Goal: Leave review/rating: Share an evaluation or opinion about a product, service, or content

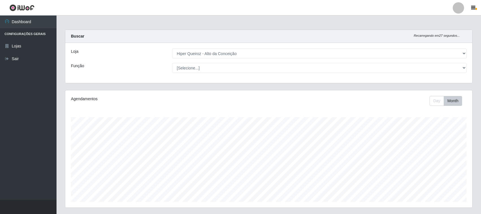
select select "515"
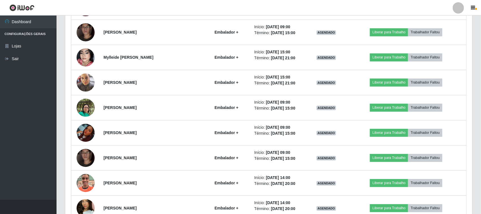
scroll to position [566, 0]
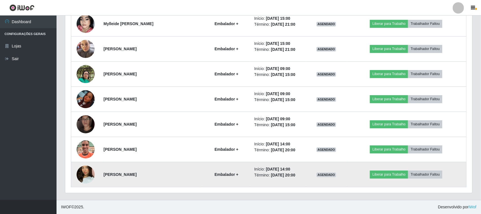
click at [216, 174] on strong "Embalador +" at bounding box center [227, 174] width 24 height 5
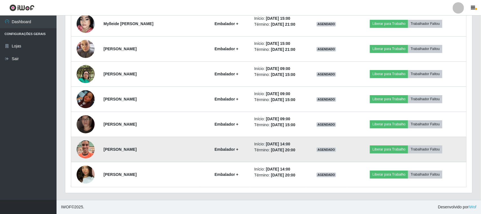
click at [221, 143] on td "Embalador +" at bounding box center [226, 149] width 49 height 25
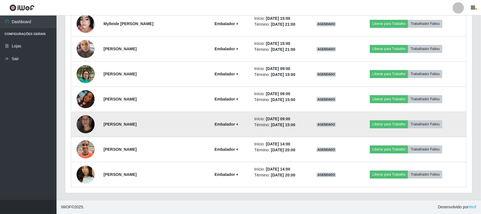
click at [221, 123] on strong "Embalador +" at bounding box center [227, 124] width 24 height 5
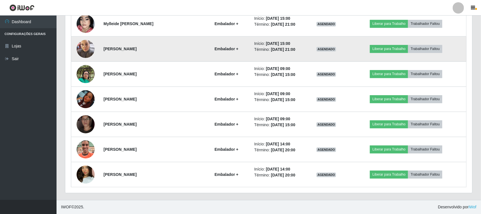
click at [87, 51] on img at bounding box center [86, 49] width 18 height 24
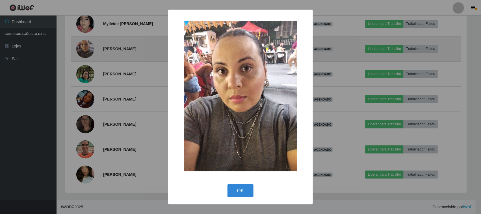
scroll to position [118, 403]
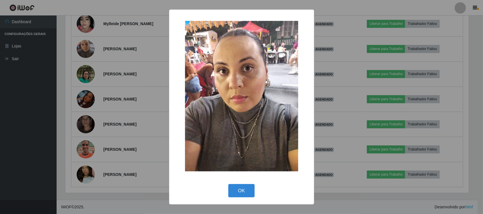
click at [6, 109] on div "× OK Cancel" at bounding box center [241, 107] width 483 height 214
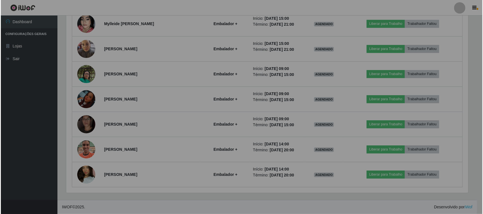
scroll to position [118, 407]
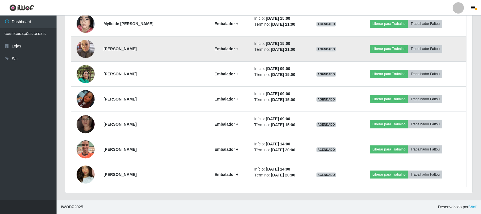
click at [91, 41] on img at bounding box center [86, 49] width 18 height 24
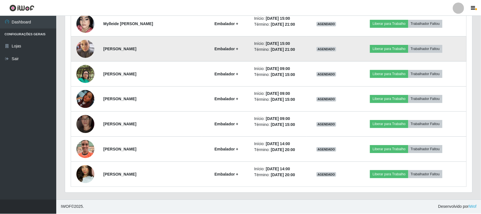
scroll to position [118, 403]
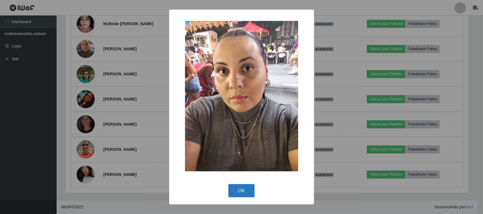
click at [244, 193] on button "OK" at bounding box center [241, 190] width 26 height 13
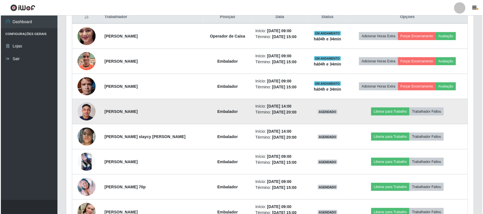
scroll to position [212, 0]
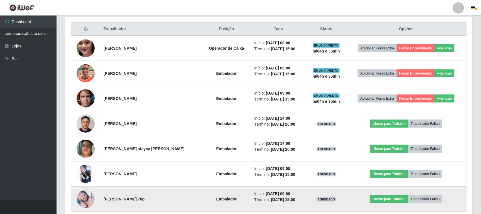
click at [82, 200] on img at bounding box center [86, 199] width 18 height 18
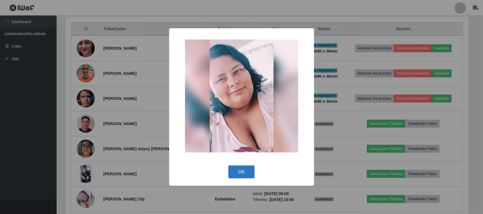
click at [245, 171] on button "OK" at bounding box center [241, 172] width 26 height 13
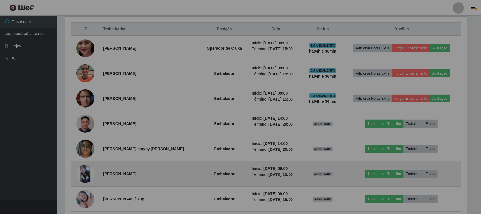
scroll to position [118, 407]
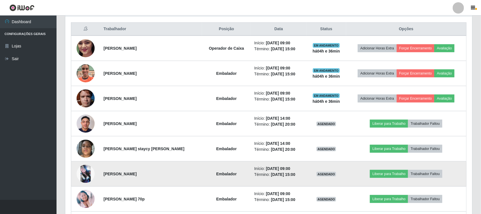
click at [82, 173] on img at bounding box center [86, 174] width 18 height 18
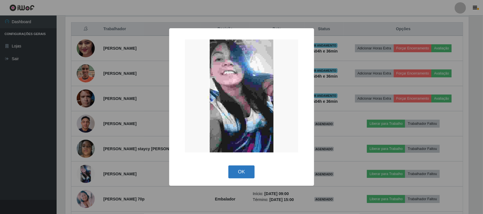
click at [240, 171] on button "OK" at bounding box center [241, 172] width 26 height 13
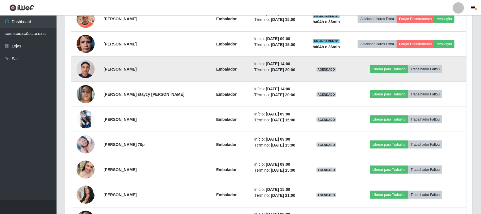
scroll to position [283, 0]
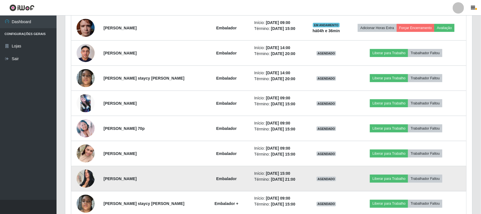
click at [88, 180] on img at bounding box center [86, 179] width 18 height 24
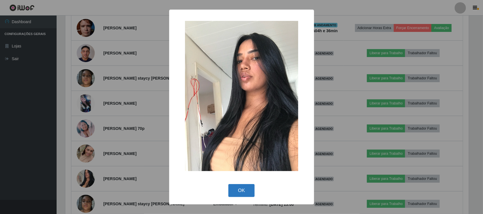
click at [246, 192] on button "OK" at bounding box center [241, 190] width 26 height 13
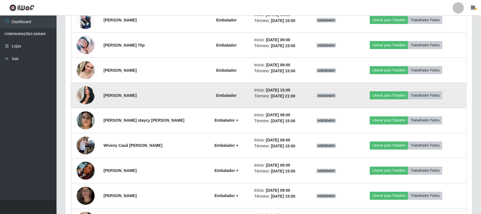
scroll to position [389, 0]
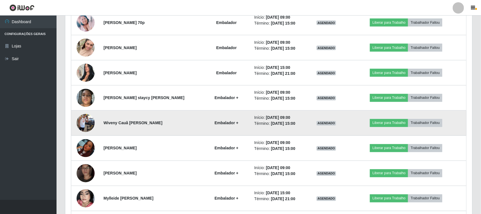
click at [87, 122] on img at bounding box center [86, 123] width 18 height 32
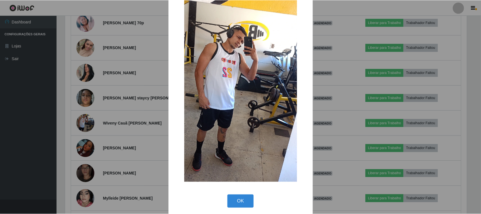
scroll to position [36, 0]
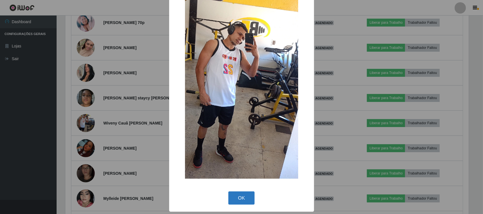
click at [243, 193] on button "OK" at bounding box center [241, 198] width 26 height 13
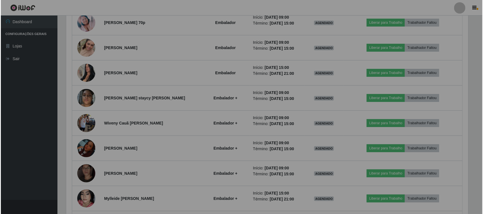
scroll to position [118, 407]
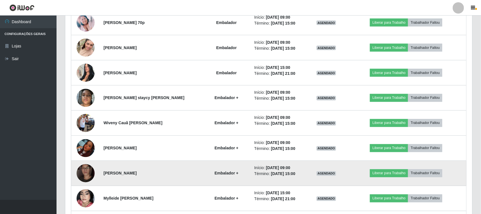
click at [88, 174] on img at bounding box center [86, 174] width 18 height 32
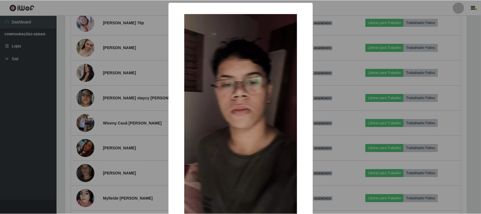
scroll to position [36, 0]
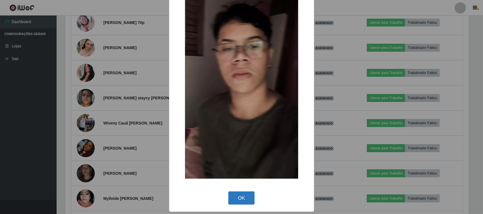
click at [245, 193] on button "OK" at bounding box center [241, 198] width 26 height 13
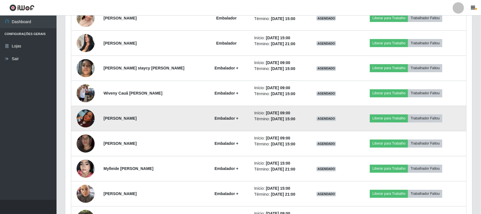
scroll to position [459, 0]
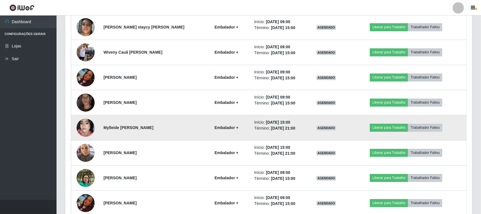
click at [89, 128] on img at bounding box center [86, 128] width 18 height 32
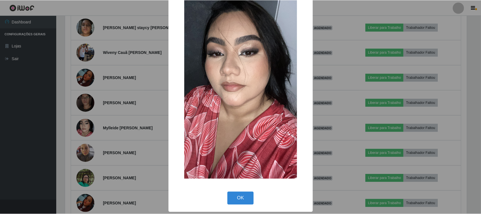
scroll to position [36, 0]
click at [246, 196] on button "OK" at bounding box center [241, 198] width 26 height 13
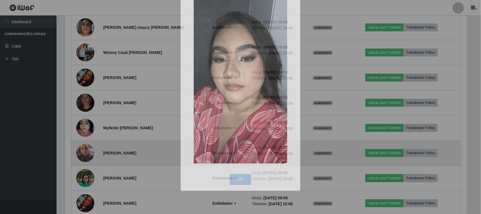
scroll to position [0, 0]
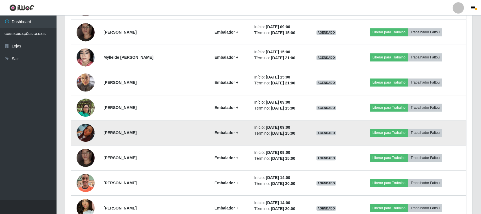
click at [85, 135] on img at bounding box center [86, 133] width 18 height 18
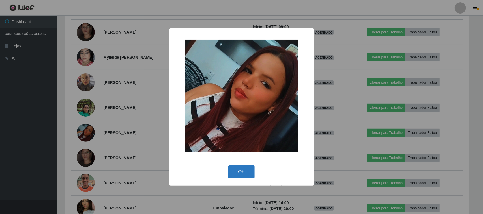
click at [236, 173] on button "OK" at bounding box center [241, 172] width 26 height 13
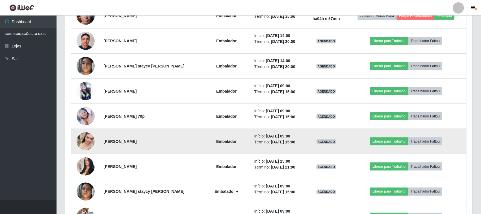
scroll to position [283, 0]
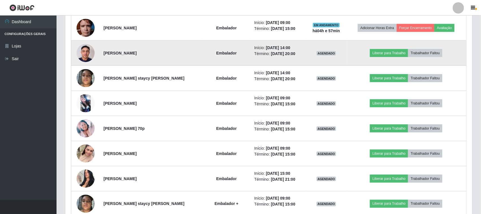
click at [87, 58] on img at bounding box center [86, 53] width 18 height 24
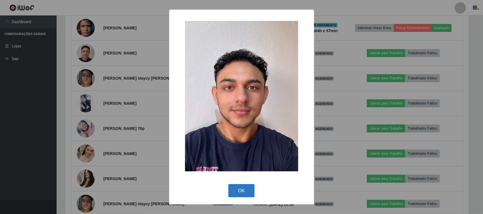
click at [241, 191] on button "OK" at bounding box center [241, 190] width 26 height 13
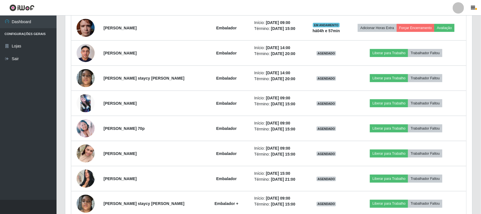
scroll to position [118, 407]
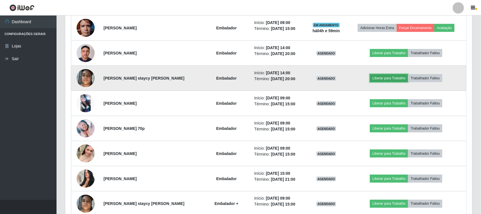
click at [387, 81] on button "Liberar para Trabalho" at bounding box center [389, 78] width 38 height 8
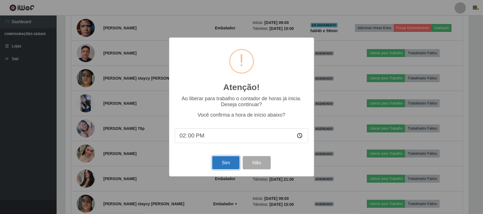
click at [221, 162] on button "Sim" at bounding box center [225, 162] width 27 height 13
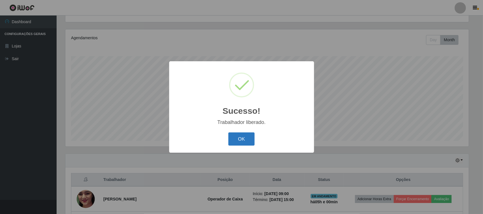
click at [236, 139] on button "OK" at bounding box center [241, 139] width 26 height 13
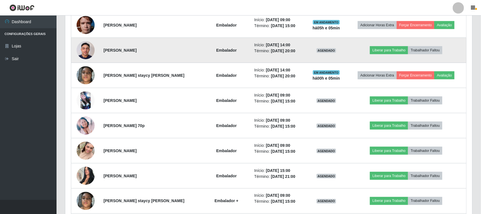
scroll to position [273, 0]
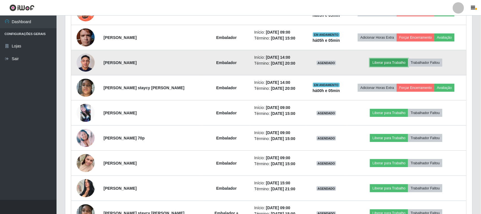
click at [387, 67] on button "Liberar para Trabalho" at bounding box center [389, 63] width 38 height 8
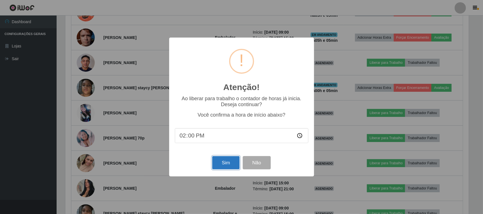
click at [224, 159] on button "Sim" at bounding box center [225, 162] width 27 height 13
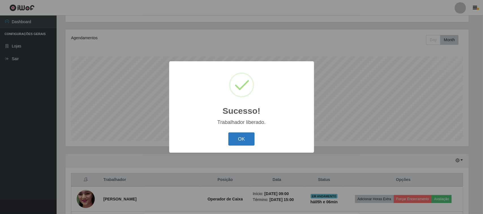
click at [243, 137] on button "OK" at bounding box center [241, 139] width 26 height 13
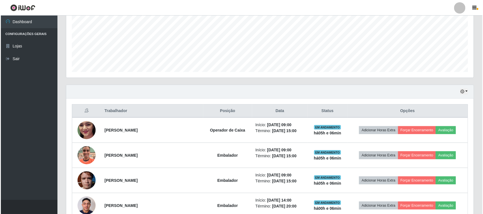
scroll to position [202, 0]
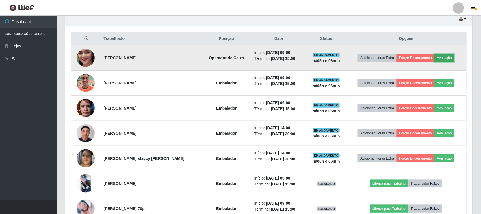
click at [443, 59] on button "Avaliação" at bounding box center [445, 58] width 20 height 8
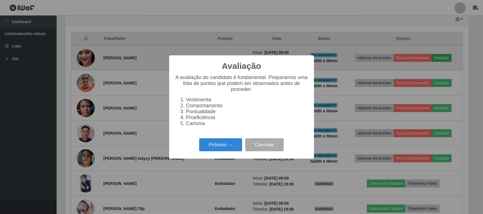
scroll to position [118, 403]
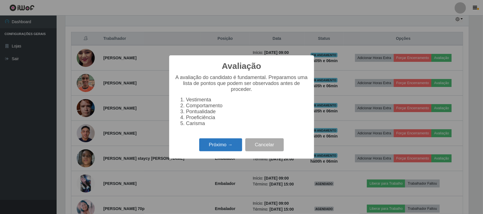
click at [219, 143] on button "Próximo →" at bounding box center [220, 145] width 43 height 13
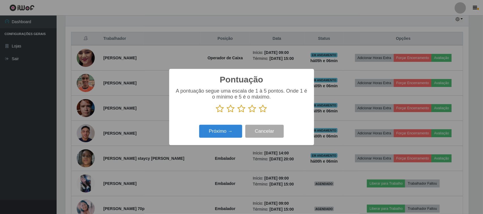
click at [262, 109] on icon at bounding box center [263, 109] width 8 height 8
click at [259, 113] on input "radio" at bounding box center [259, 113] width 0 height 0
click at [221, 133] on button "Próximo →" at bounding box center [220, 131] width 43 height 13
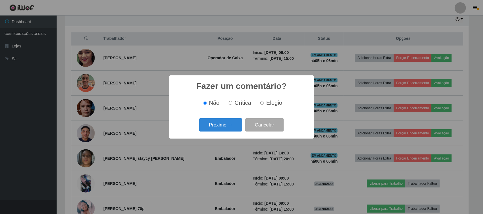
click at [234, 103] on label "Crítica" at bounding box center [238, 103] width 25 height 7
click at [232, 103] on input "Crítica" at bounding box center [230, 103] width 4 height 4
radio input "true"
click at [228, 128] on button "Próximo →" at bounding box center [220, 124] width 43 height 13
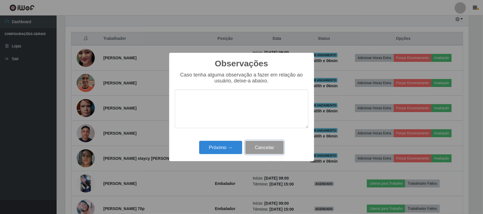
click at [262, 152] on button "Cancelar" at bounding box center [264, 147] width 38 height 13
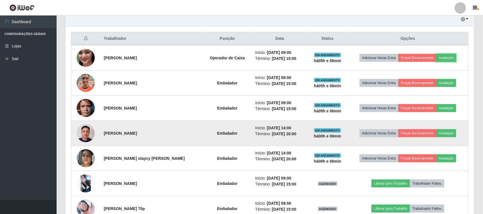
scroll to position [118, 407]
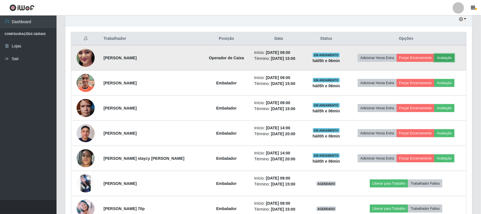
click at [448, 56] on button "Avaliação" at bounding box center [445, 58] width 20 height 8
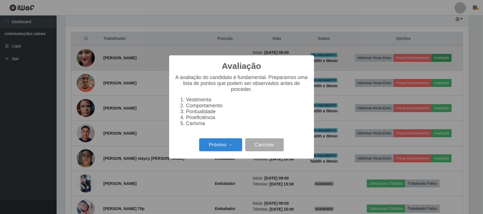
scroll to position [118, 403]
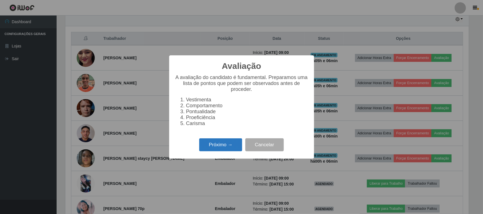
click at [206, 145] on button "Próximo →" at bounding box center [220, 145] width 43 height 13
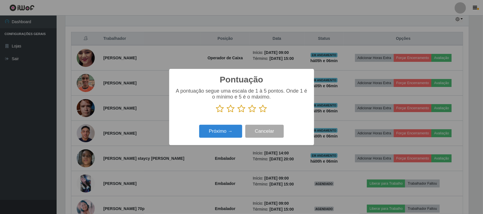
click at [262, 111] on icon at bounding box center [263, 109] width 8 height 8
click at [259, 113] on input "radio" at bounding box center [259, 113] width 0 height 0
click at [223, 130] on button "Próximo →" at bounding box center [220, 131] width 43 height 13
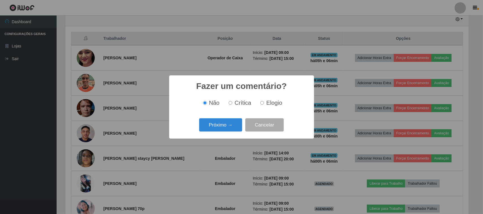
click at [256, 103] on div "Não Crítica Elogio" at bounding box center [241, 103] width 133 height 7
click at [262, 103] on input "Elogio" at bounding box center [262, 103] width 4 height 4
radio input "true"
click at [230, 123] on button "Próximo →" at bounding box center [220, 124] width 43 height 13
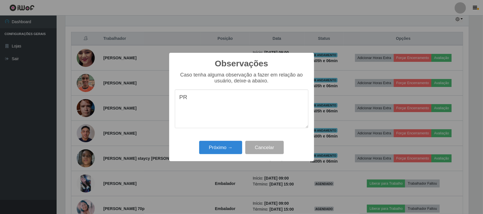
type textarea "P"
type textarea "COMPROMETIDA"
click at [213, 150] on button "Próximo →" at bounding box center [220, 147] width 43 height 13
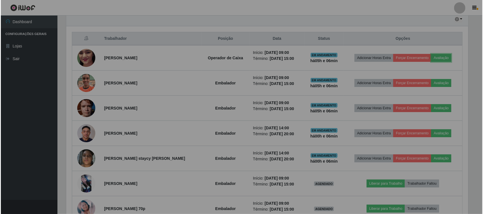
scroll to position [118, 407]
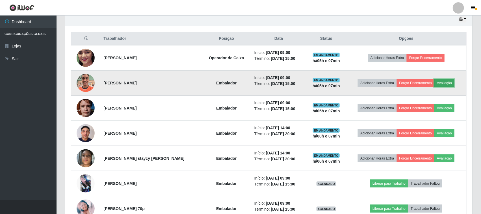
click at [451, 82] on button "Avaliação" at bounding box center [445, 83] width 20 height 8
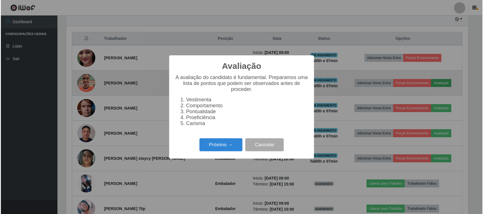
scroll to position [118, 403]
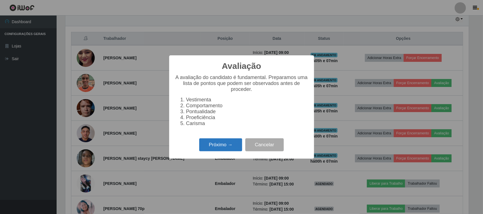
click at [208, 152] on button "Próximo →" at bounding box center [220, 145] width 43 height 13
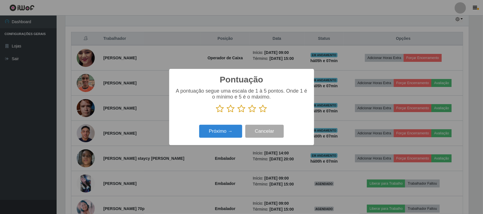
click at [253, 110] on icon at bounding box center [252, 109] width 8 height 8
click at [248, 113] on input "radio" at bounding box center [248, 113] width 0 height 0
click at [219, 131] on button "Próximo →" at bounding box center [220, 131] width 43 height 13
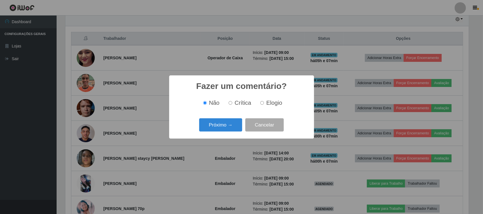
click at [236, 103] on span "Crítica" at bounding box center [242, 103] width 17 height 6
click at [232, 103] on input "Crítica" at bounding box center [230, 103] width 4 height 4
radio input "true"
click at [227, 126] on button "Próximo →" at bounding box center [220, 124] width 43 height 13
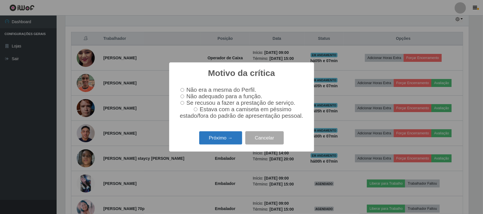
click at [229, 142] on button "Próximo →" at bounding box center [220, 137] width 43 height 13
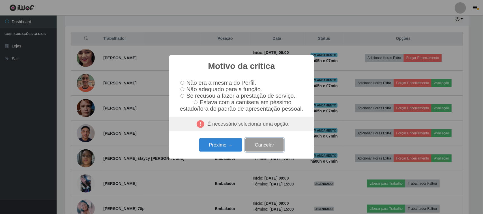
click at [267, 146] on button "Cancelar" at bounding box center [264, 145] width 38 height 13
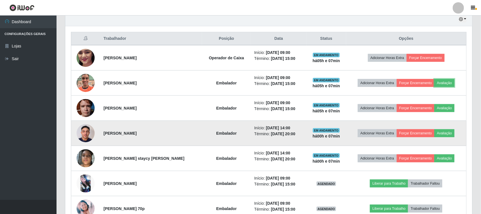
scroll to position [118, 407]
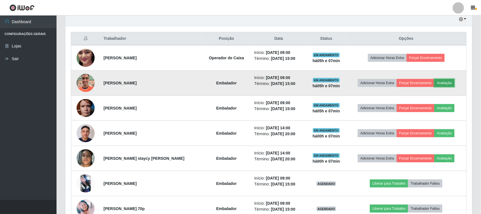
click at [448, 85] on button "Avaliação" at bounding box center [445, 83] width 20 height 8
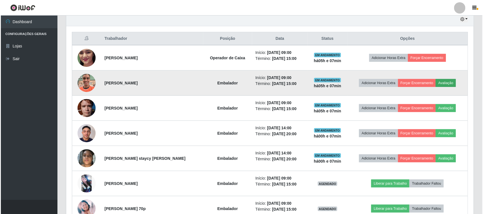
scroll to position [118, 403]
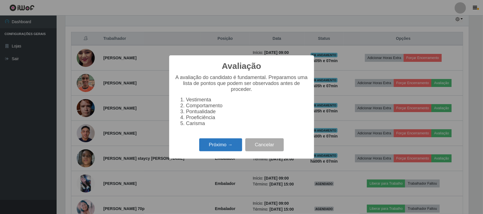
click at [211, 144] on button "Próximo →" at bounding box center [220, 145] width 43 height 13
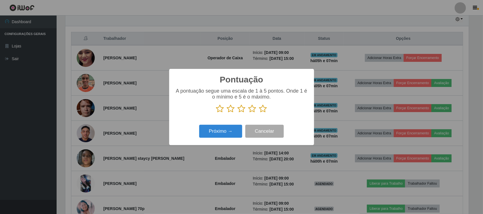
click at [255, 111] on icon at bounding box center [252, 109] width 8 height 8
click at [248, 113] on input "radio" at bounding box center [248, 113] width 0 height 0
click at [231, 131] on button "Próximo →" at bounding box center [220, 131] width 43 height 13
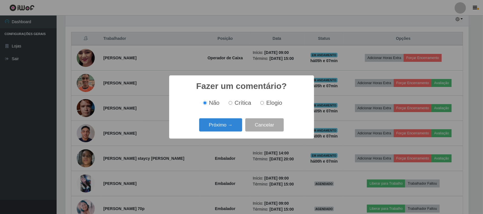
click at [233, 104] on label "Crítica" at bounding box center [238, 103] width 25 height 7
click at [232, 104] on input "Crítica" at bounding box center [230, 103] width 4 height 4
radio input "true"
click at [210, 124] on button "Próximo →" at bounding box center [220, 124] width 43 height 13
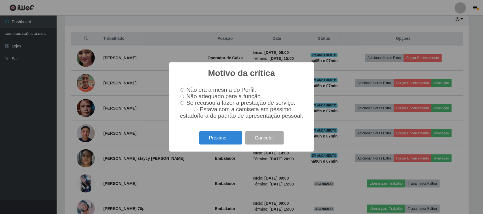
click at [182, 96] on input "Não adequado para a função." at bounding box center [182, 97] width 4 height 4
radio input "true"
click at [219, 141] on button "Próximo →" at bounding box center [220, 137] width 43 height 13
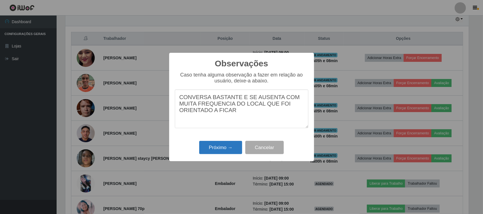
type textarea "CONVERSA BASTANTE E SE AUSENTA COM MUITA FREQUENCIA DO LOCAL QUE FOI ORIENTADO …"
click at [221, 151] on button "Próximo →" at bounding box center [220, 147] width 43 height 13
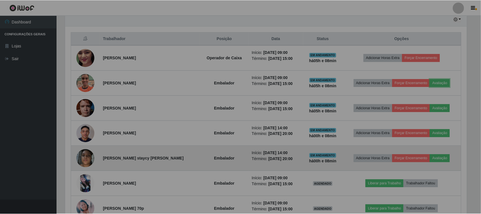
scroll to position [118, 407]
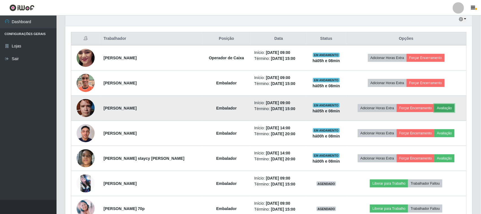
click at [448, 110] on button "Avaliação" at bounding box center [445, 108] width 20 height 8
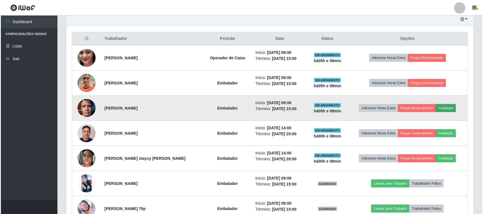
scroll to position [118, 403]
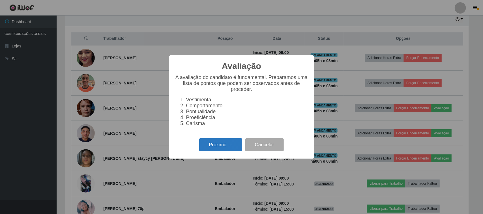
click at [212, 145] on button "Próximo →" at bounding box center [220, 145] width 43 height 13
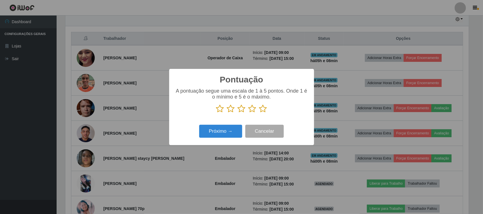
scroll to position [282650, 282364]
drag, startPoint x: 262, startPoint y: 111, endPoint x: 224, endPoint y: 122, distance: 38.9
click at [261, 111] on icon at bounding box center [263, 109] width 8 height 8
click at [259, 113] on input "radio" at bounding box center [259, 113] width 0 height 0
click at [220, 132] on button "Próximo →" at bounding box center [220, 131] width 43 height 13
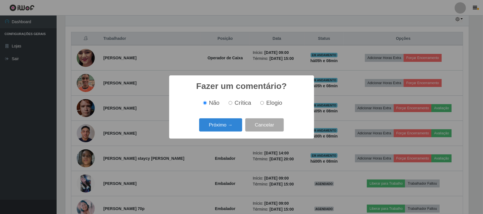
click at [262, 103] on input "Elogio" at bounding box center [262, 103] width 4 height 4
radio input "true"
click at [225, 122] on button "Próximo →" at bounding box center [220, 124] width 43 height 13
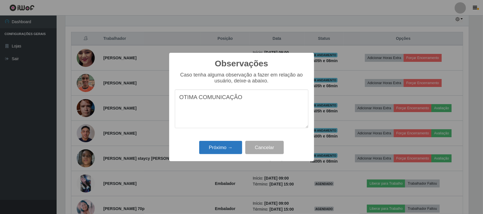
type textarea "OTIMA COMUNICAÇÃO"
click at [221, 152] on button "Próximo →" at bounding box center [220, 147] width 43 height 13
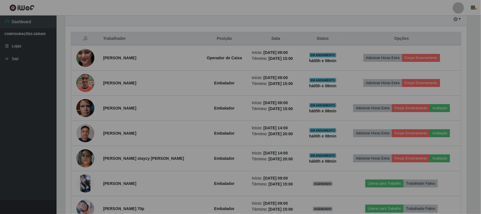
scroll to position [118, 407]
